Goal: Task Accomplishment & Management: Complete application form

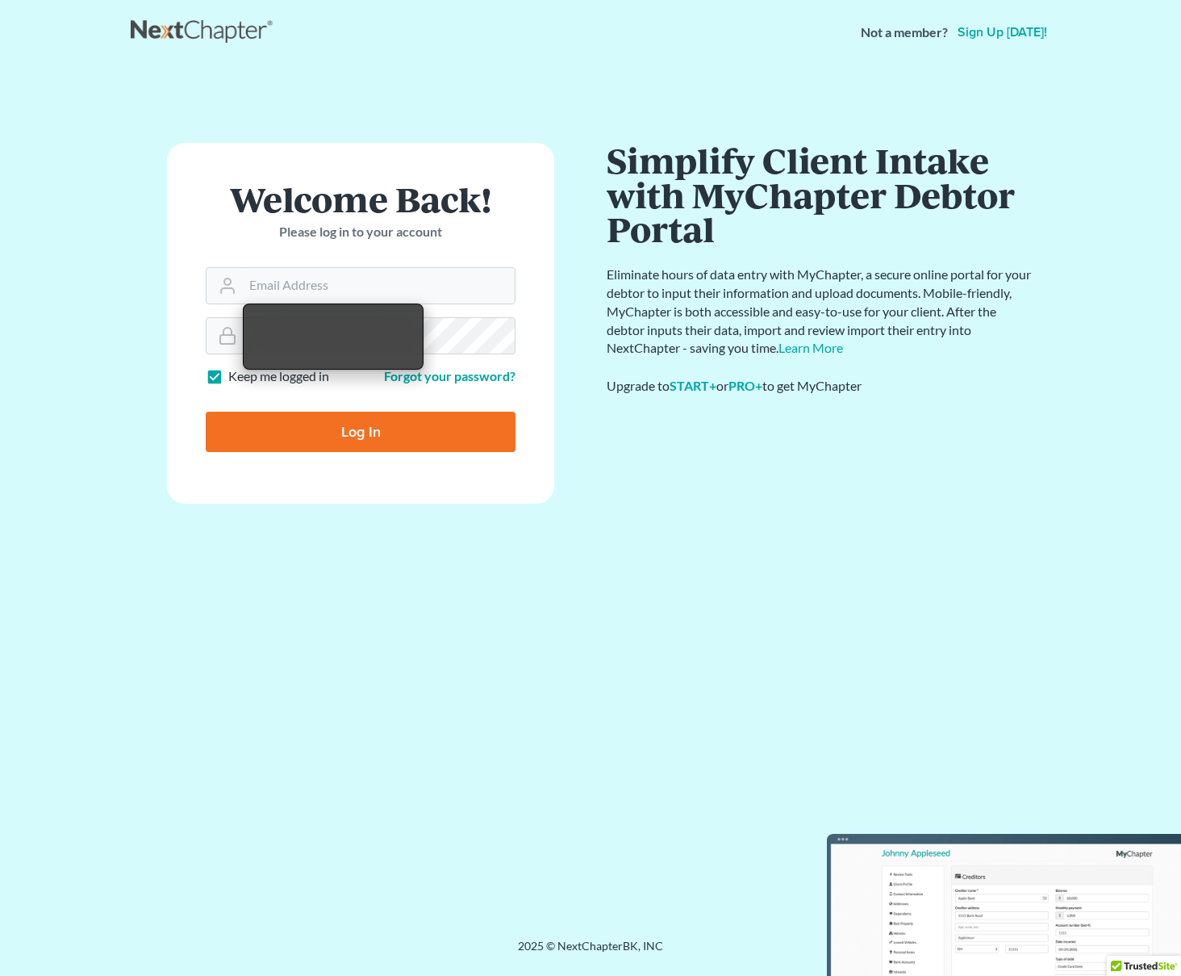
click at [1026, 27] on link "Sign up today!" at bounding box center [1003, 32] width 96 height 13
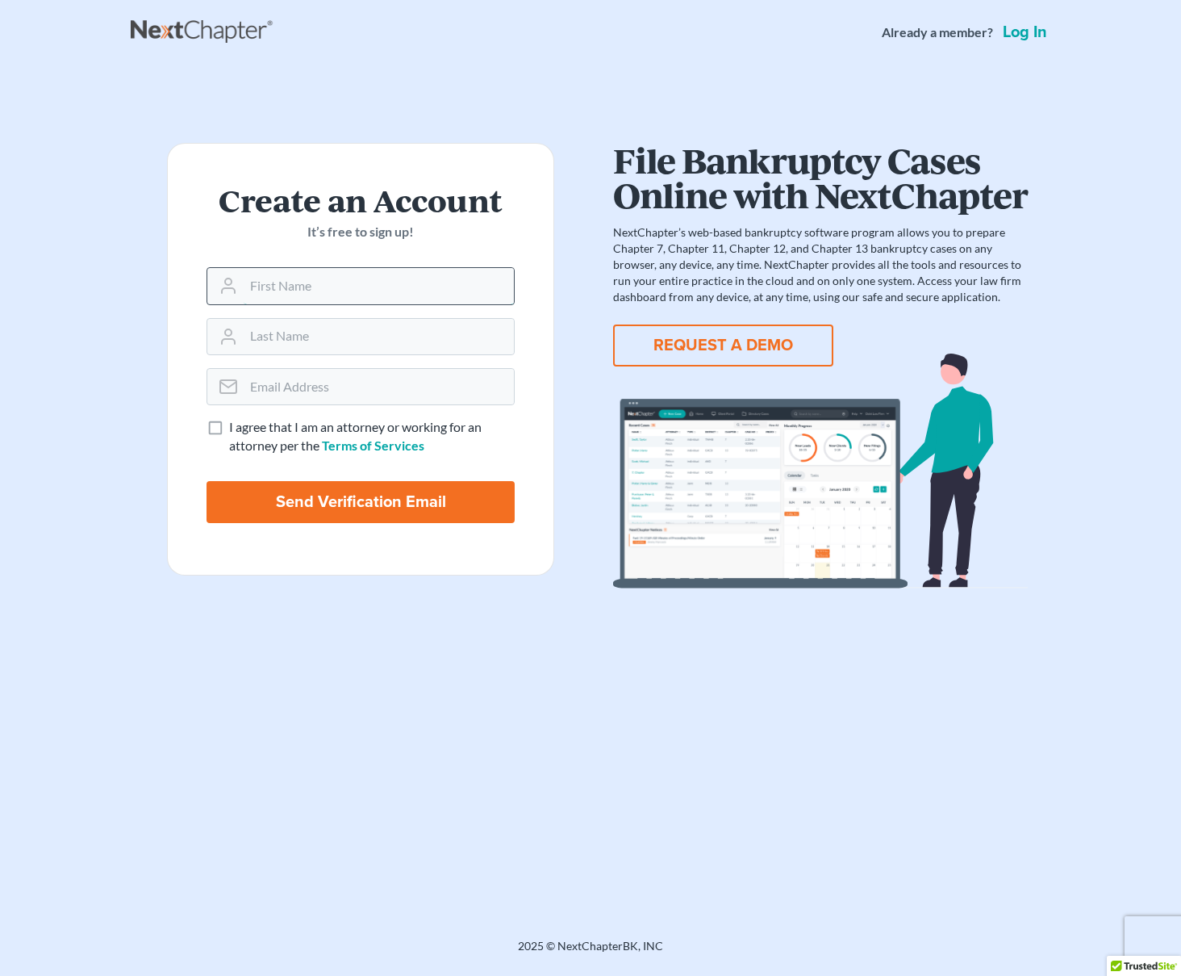
click at [349, 291] on input "text" at bounding box center [379, 286] width 270 height 36
type input "[PERSON_NAME]"
type input "Awuzie"
click at [338, 396] on input "email" at bounding box center [379, 387] width 270 height 36
type input "anthonyawuzie@gmail.com"
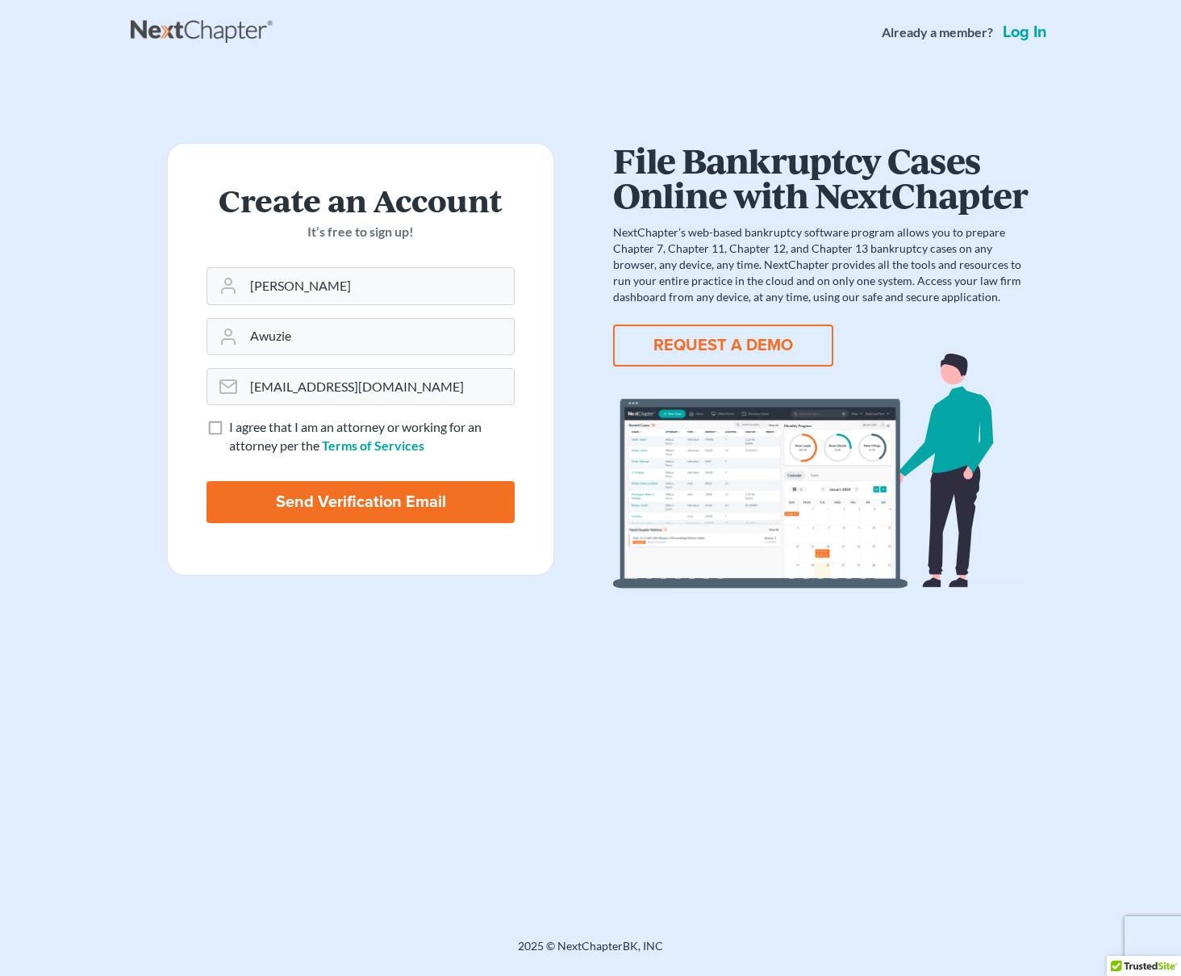
click at [229, 429] on label "I agree that I am an attorney or working for an attorney per the Terms of Servi…" at bounding box center [372, 436] width 286 height 37
click at [236, 429] on input "I agree that I am an attorney or working for an attorney per the Terms of Servi…" at bounding box center [241, 423] width 10 height 10
checkbox input "true"
click at [353, 509] on input "Send Verification Email" at bounding box center [361, 502] width 308 height 42
type input "Thinking..."
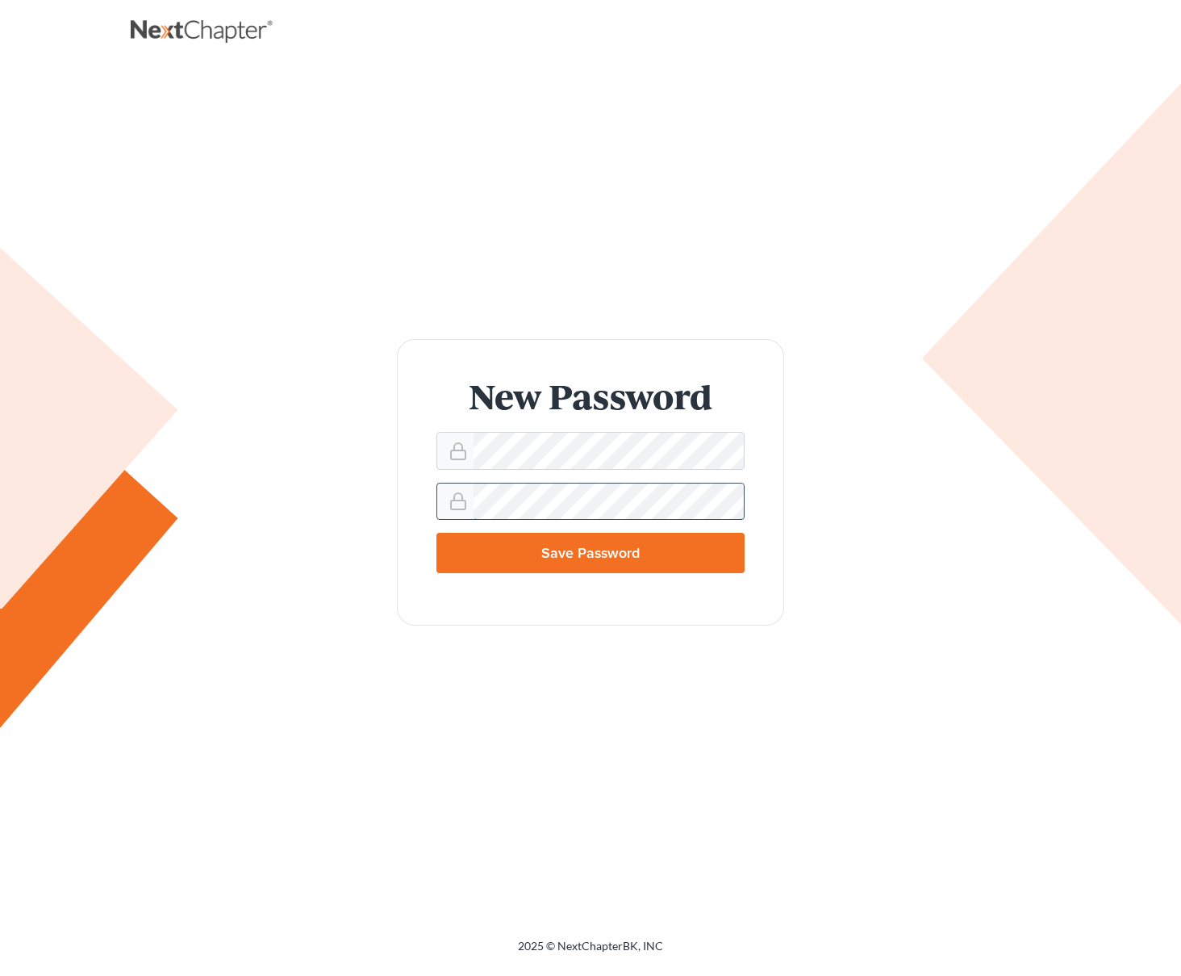
click at [437, 533] on input "Save Password" at bounding box center [591, 553] width 308 height 40
type input "Thinking..."
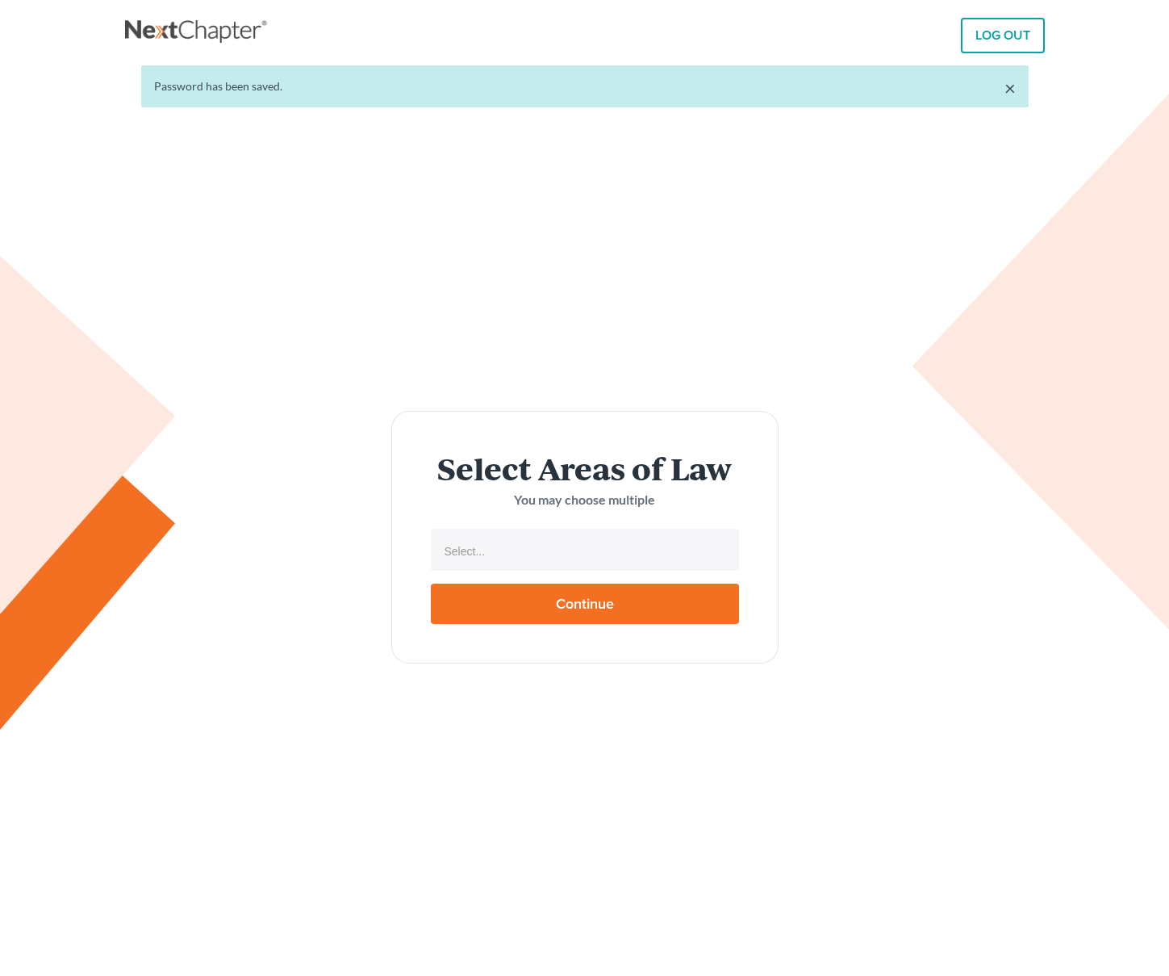
select select
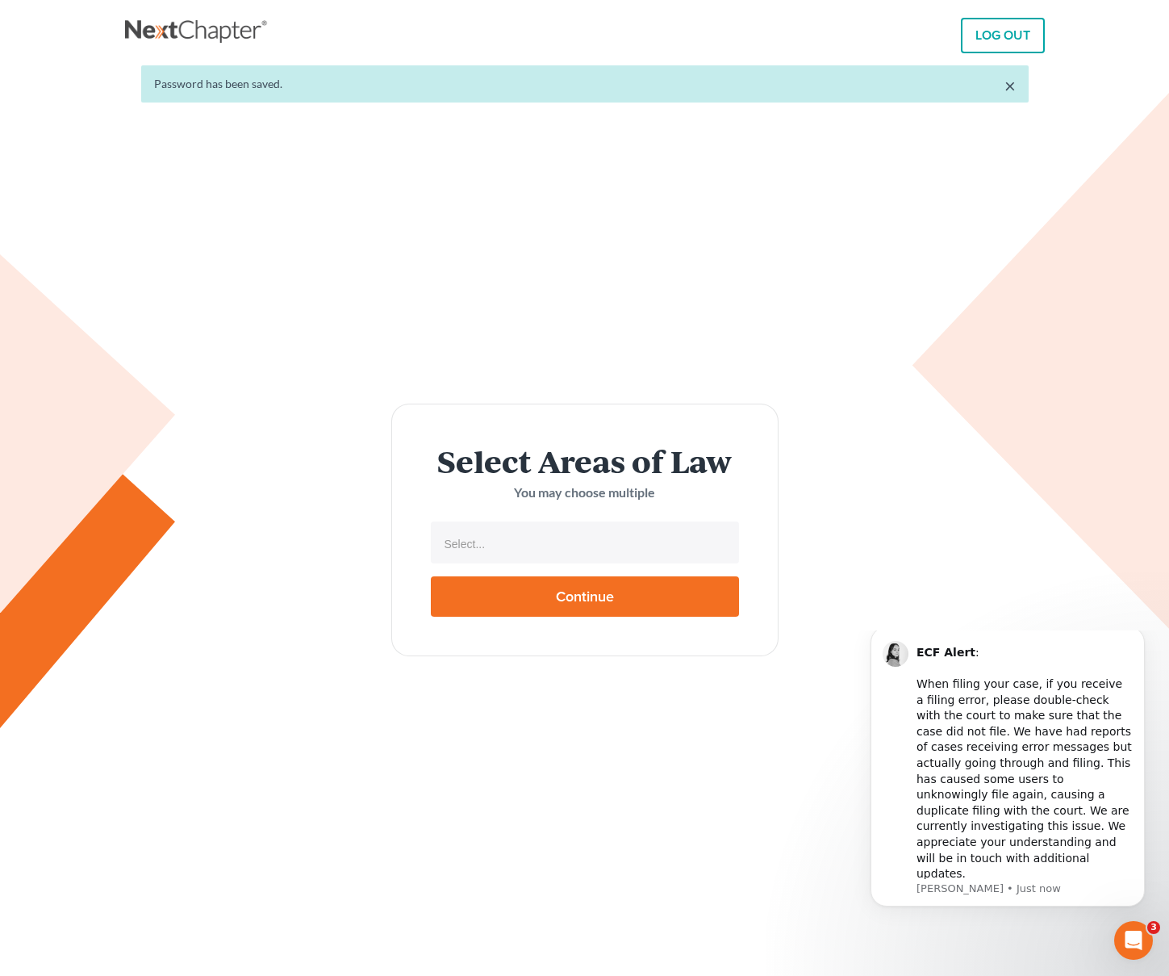
click at [584, 558] on form "Select Areas of Law You may choose multiple Select... No matches found Bankrupt…" at bounding box center [584, 529] width 387 height 253
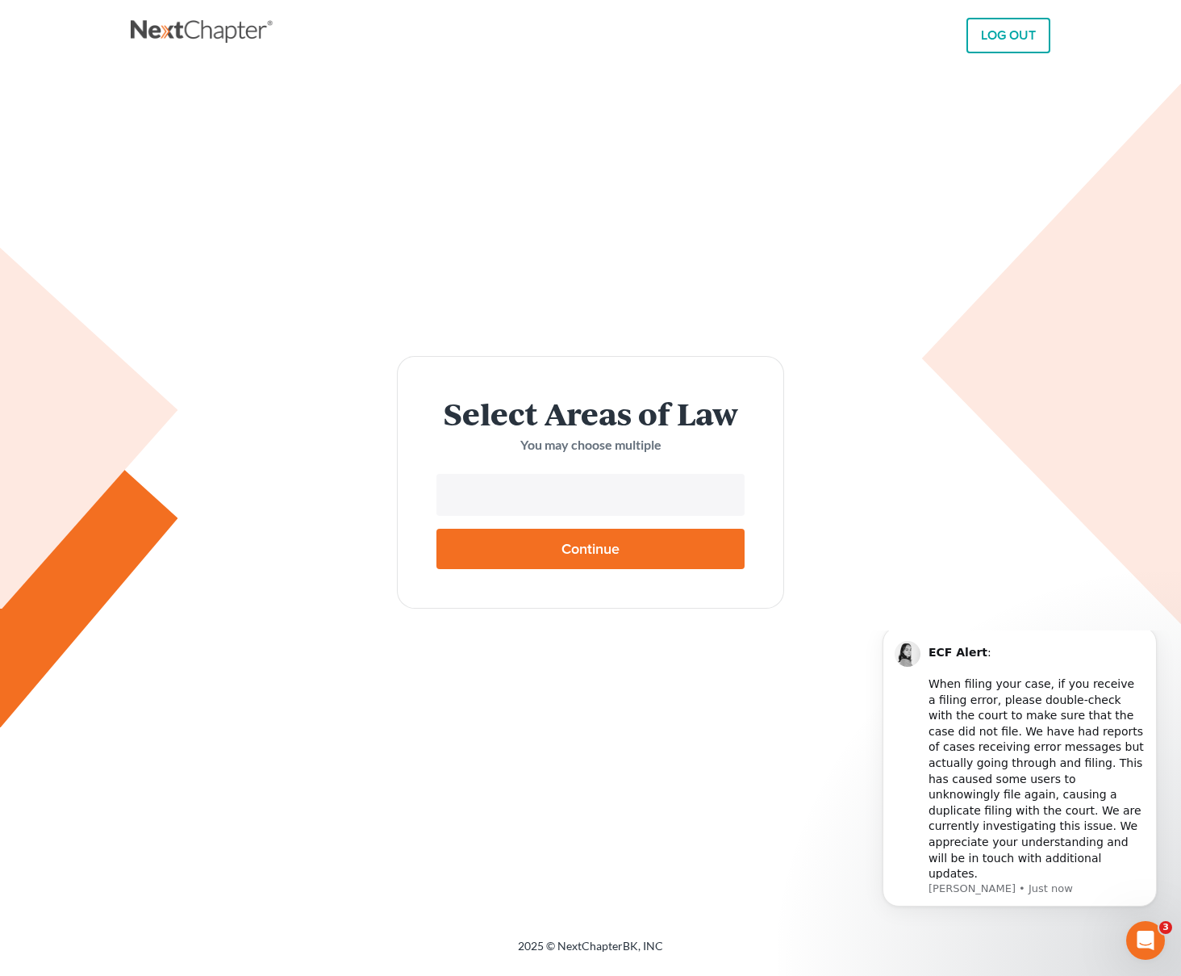
click at [532, 495] on input "text" at bounding box center [589, 496] width 286 height 24
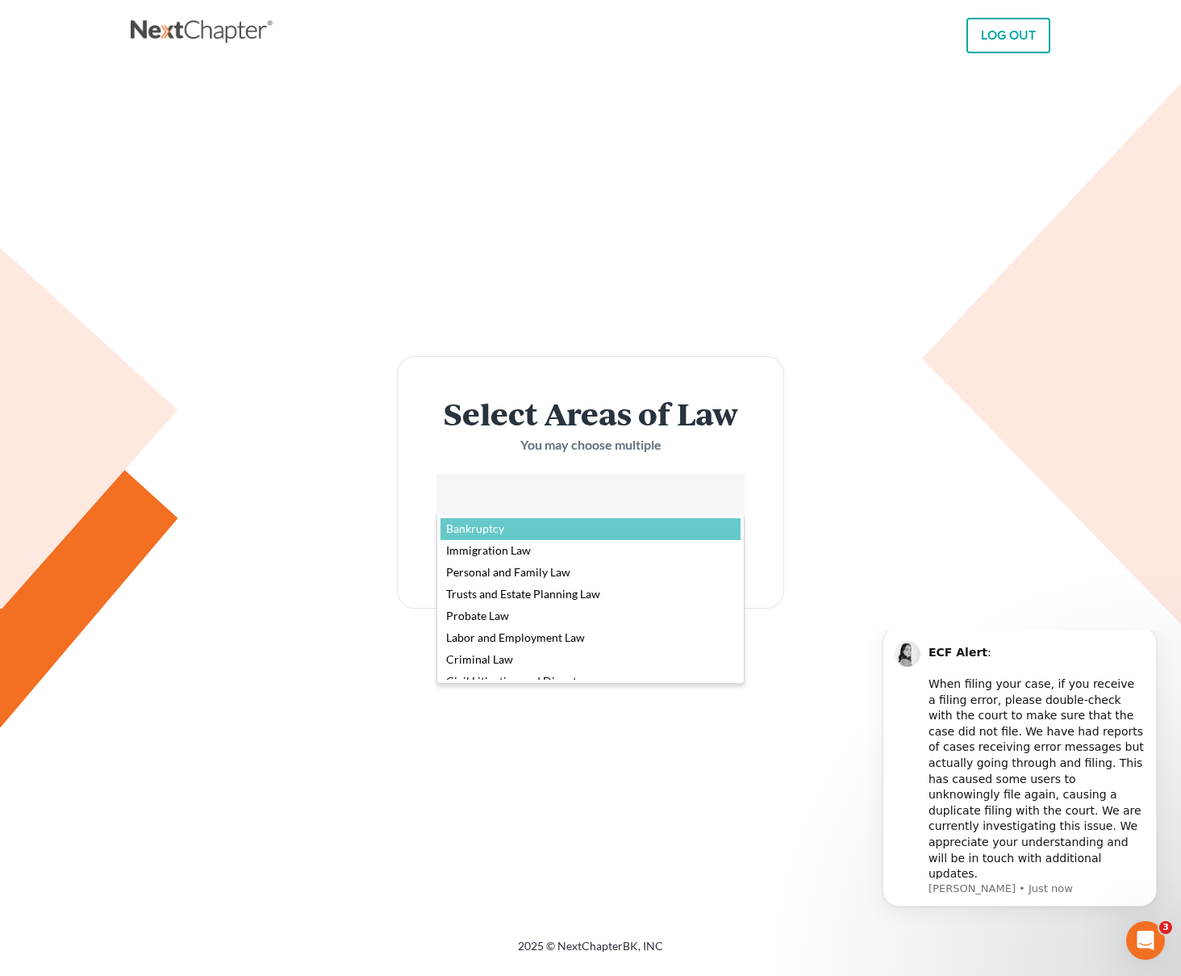
select select "4556"
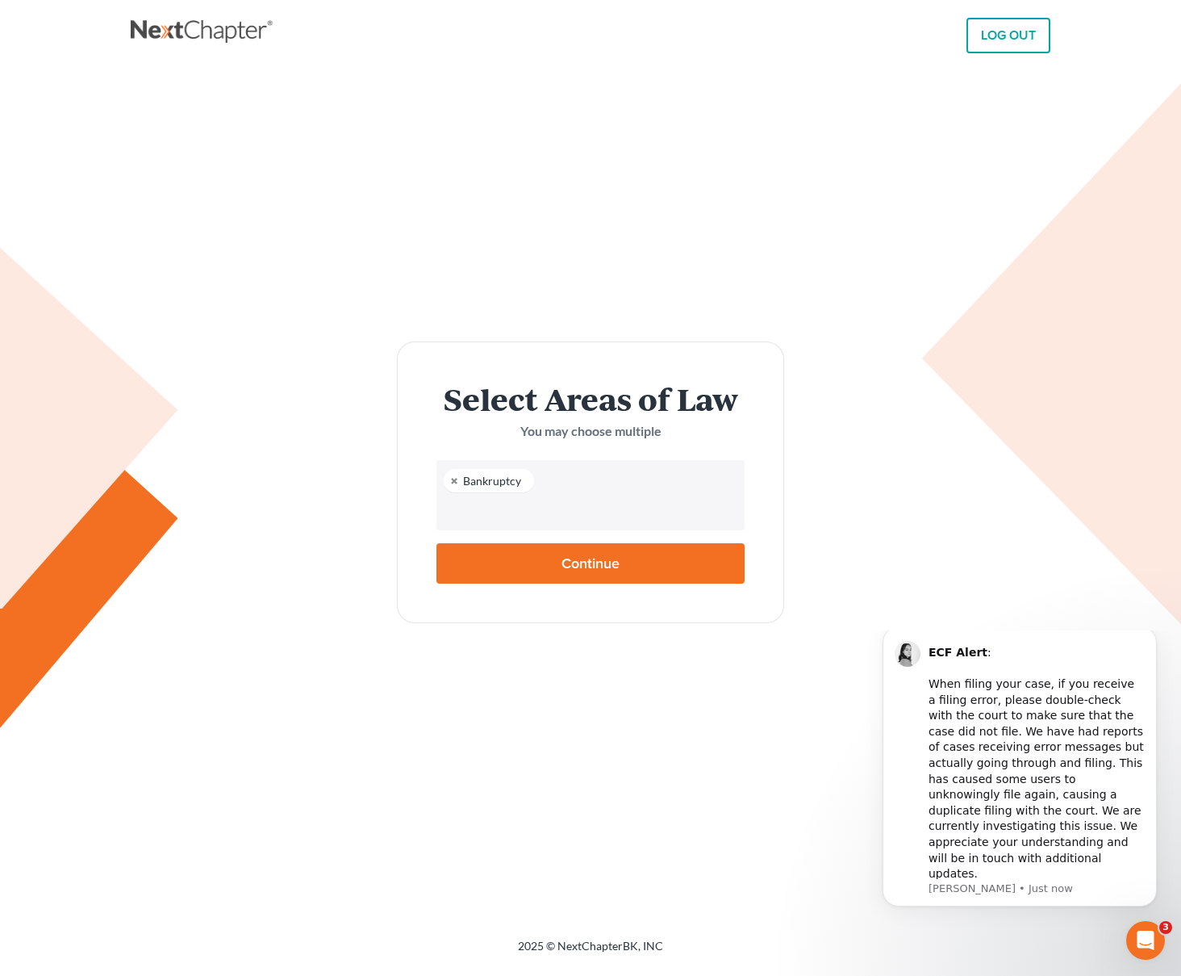
click at [527, 555] on input "Continue" at bounding box center [591, 563] width 308 height 40
type input "Thinking..."
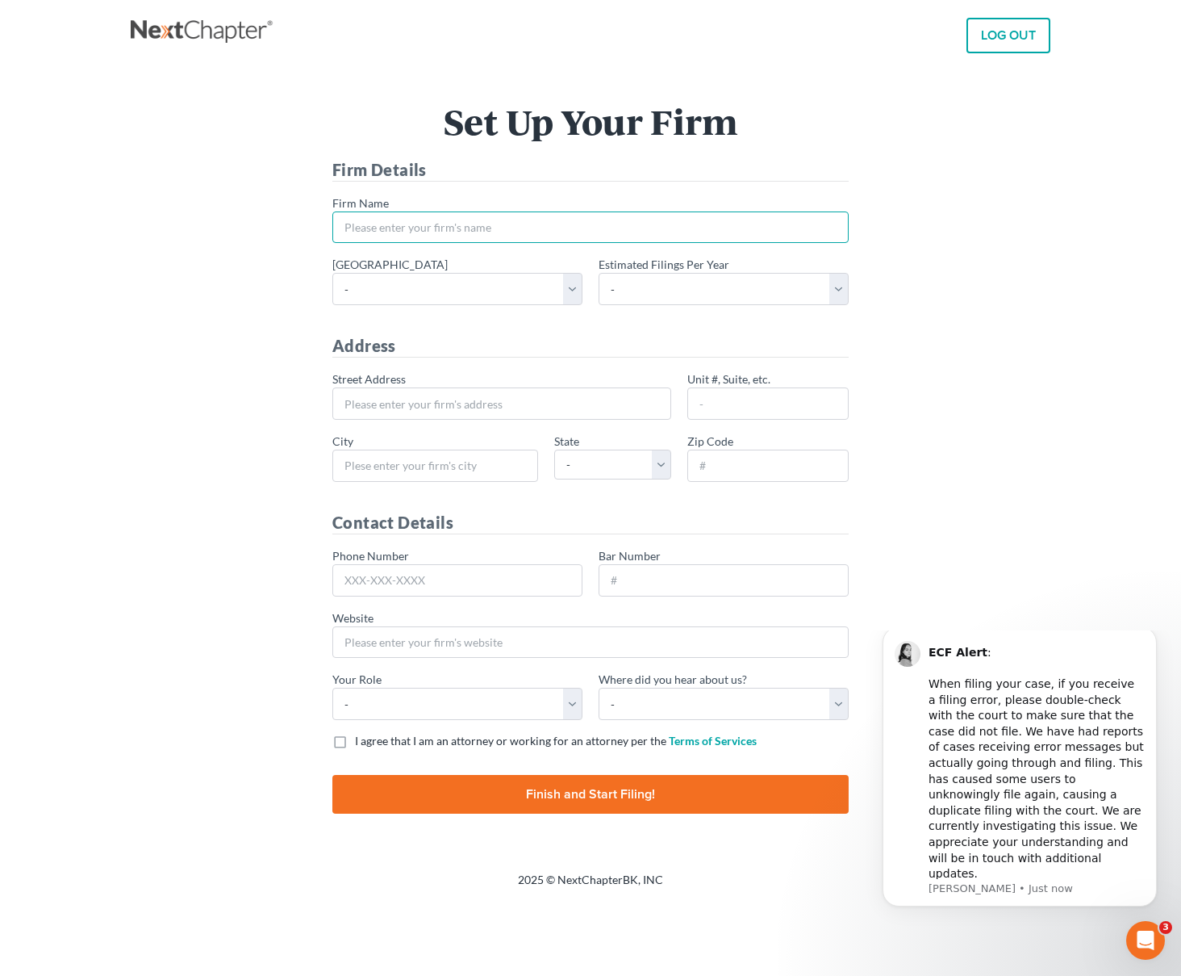
click at [477, 233] on input "* Firm Name" at bounding box center [590, 227] width 516 height 32
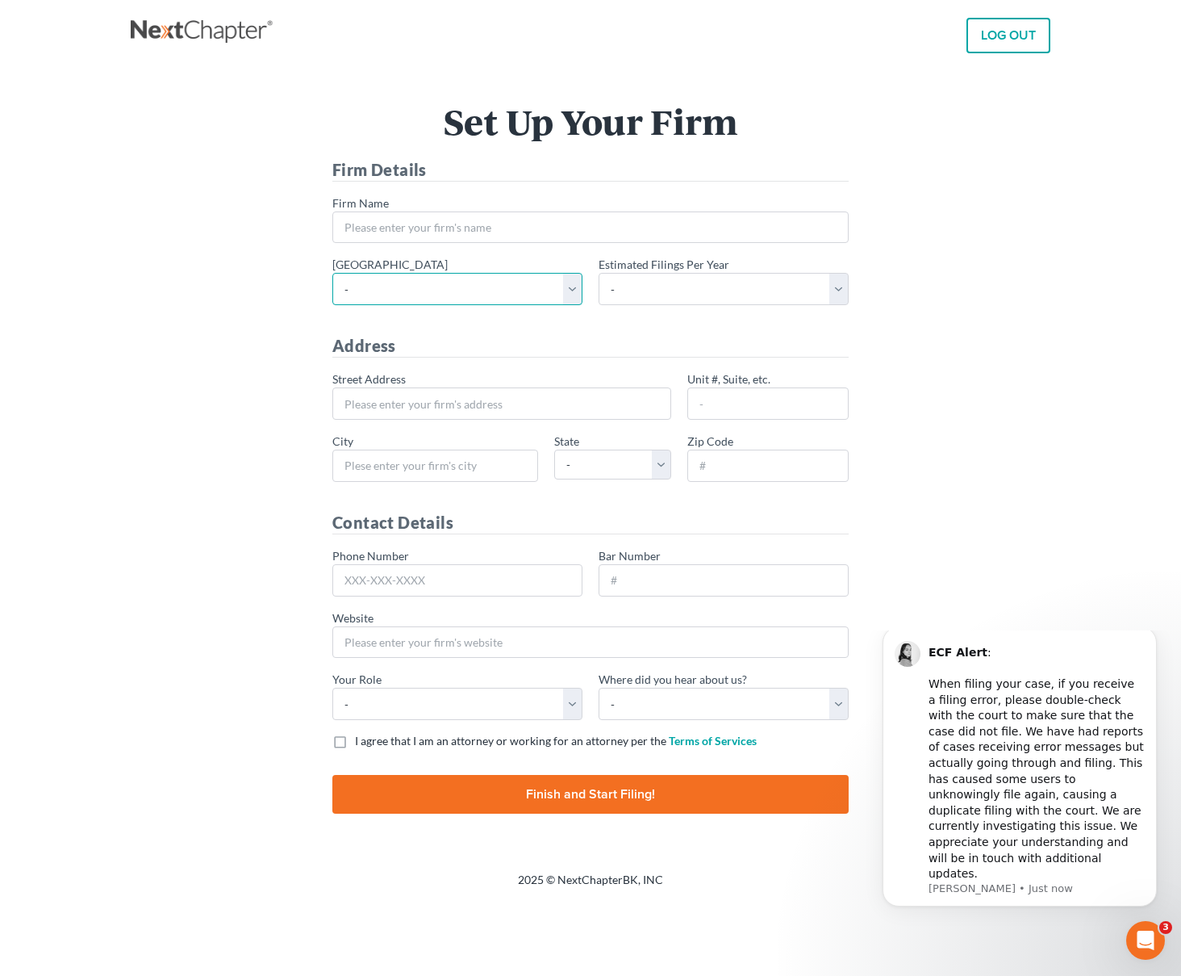
click at [512, 293] on select "- Alabama - Middle Alabama - Northern Alabama - Southern Alaska Arizona Arkansa…" at bounding box center [457, 289] width 250 height 32
click at [667, 279] on select "- 1-10 11-50 50+" at bounding box center [724, 289] width 250 height 32
click at [504, 404] on input "* Street Address" at bounding box center [501, 403] width 339 height 32
click at [511, 792] on input "Finish and Start Filing!" at bounding box center [590, 794] width 516 height 39
type input "Thinking..."
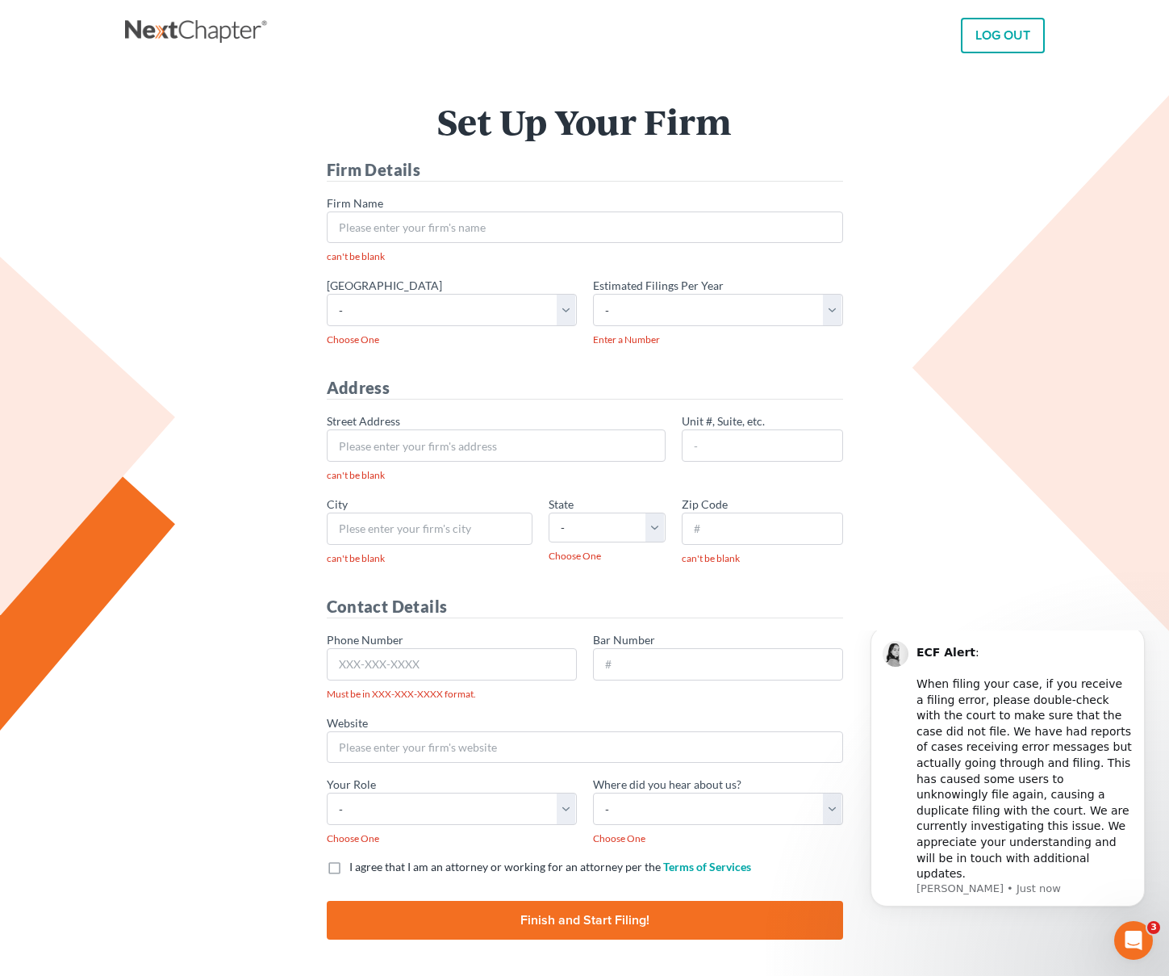
click at [1006, 39] on link "LOG OUT" at bounding box center [1003, 36] width 84 height 36
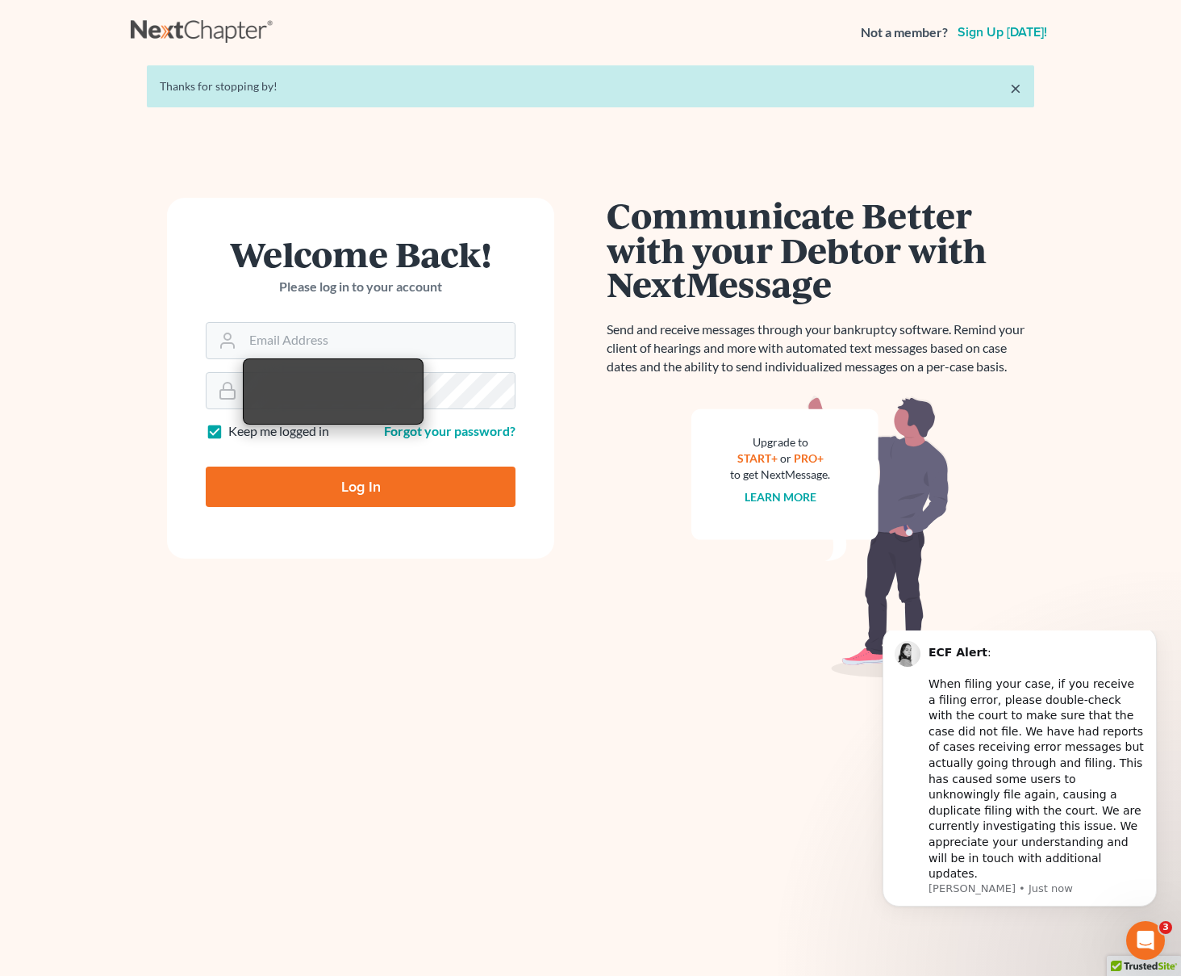
click at [990, 31] on link "Sign up today!" at bounding box center [1003, 32] width 96 height 13
